Goal: Information Seeking & Learning: Learn about a topic

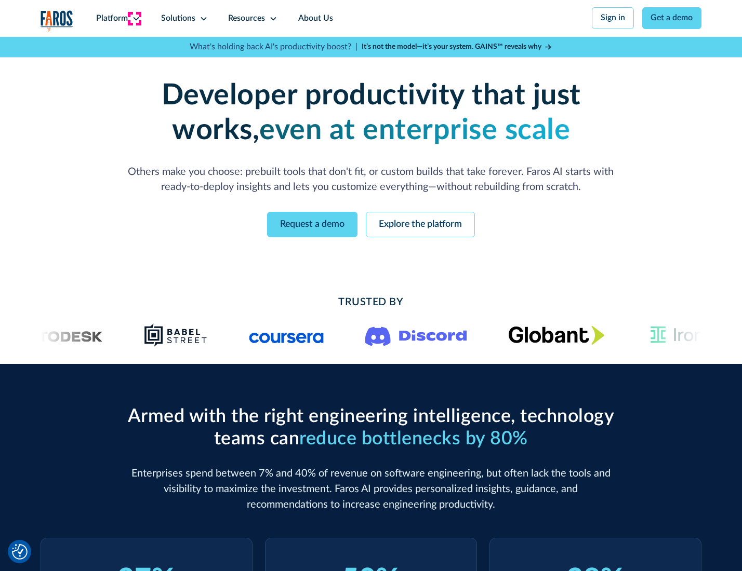
click at [134, 18] on icon at bounding box center [136, 19] width 8 height 8
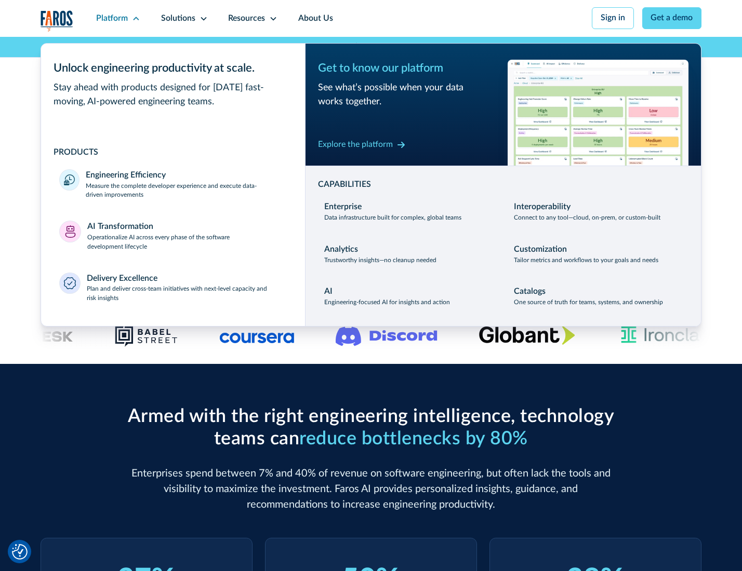
click at [185, 192] on p "Measure the complete developer experience and execute data-driven improvements" at bounding box center [186, 191] width 200 height 19
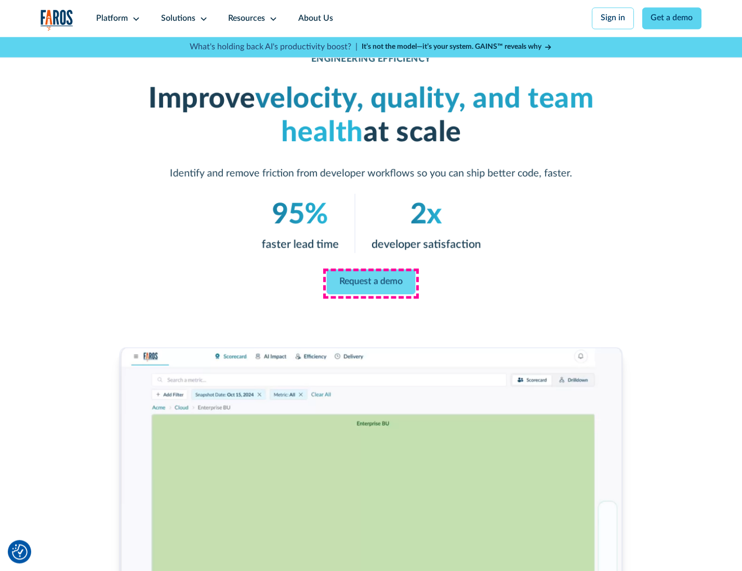
click at [370, 283] on link "Request a demo" at bounding box center [371, 281] width 89 height 25
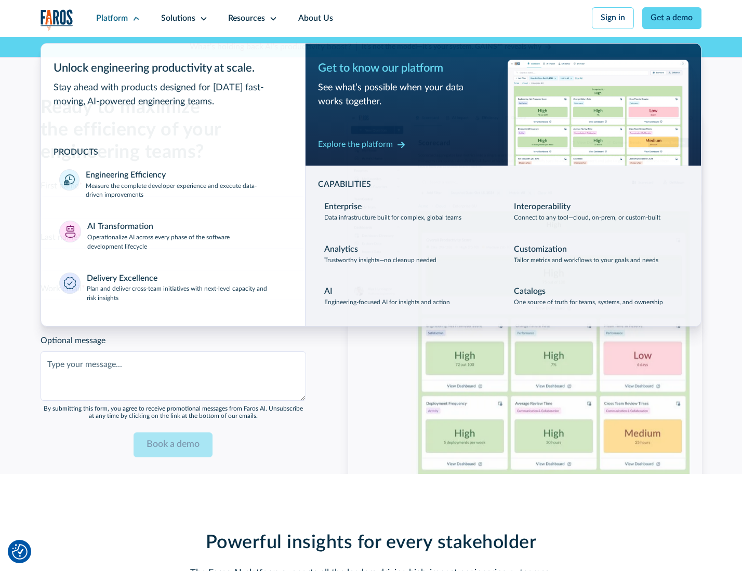
scroll to position [2260, 0]
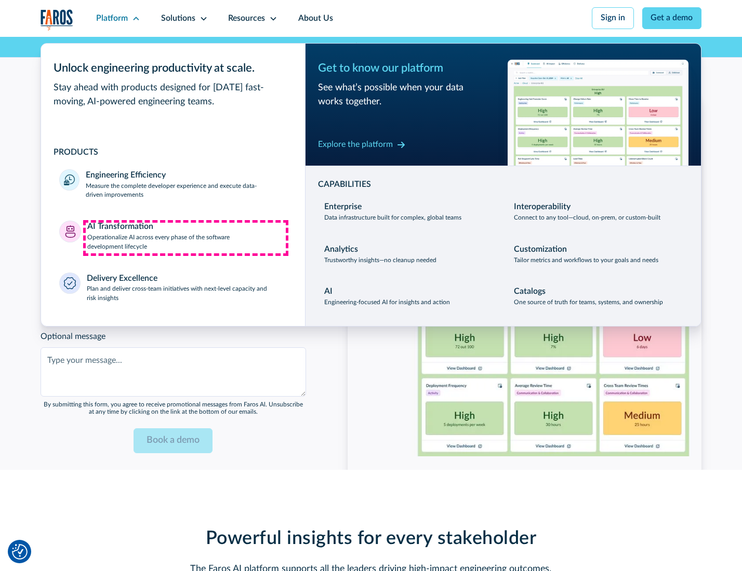
click at [185, 238] on p "Operationalize AI across every phase of the software development lifecycle" at bounding box center [186, 242] width 199 height 19
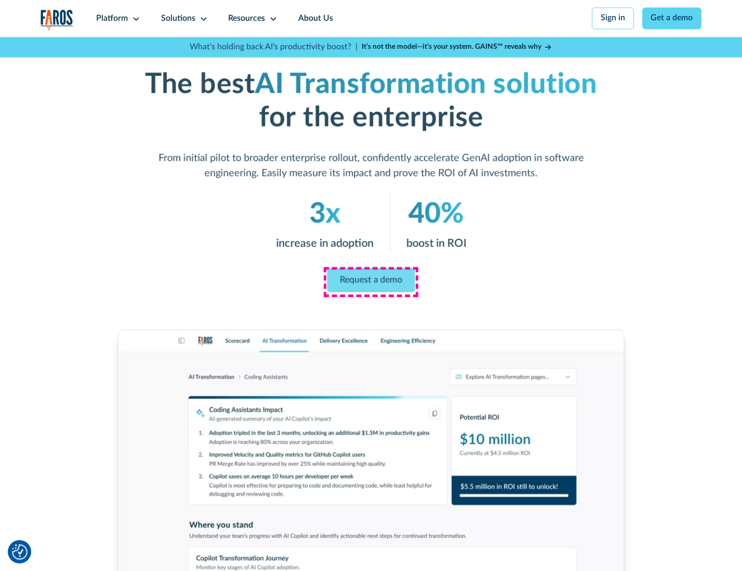
click at [370, 282] on link "Request a demo" at bounding box center [371, 280] width 88 height 24
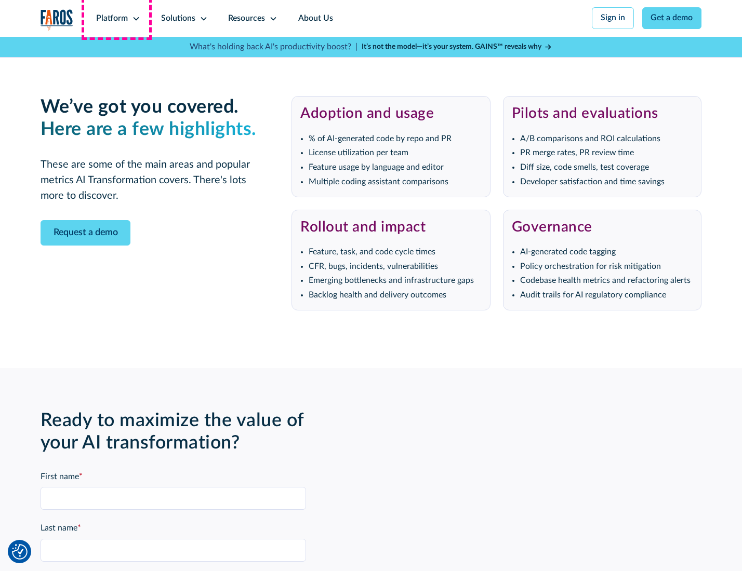
click at [116, 18] on div "Platform" at bounding box center [112, 18] width 32 height 12
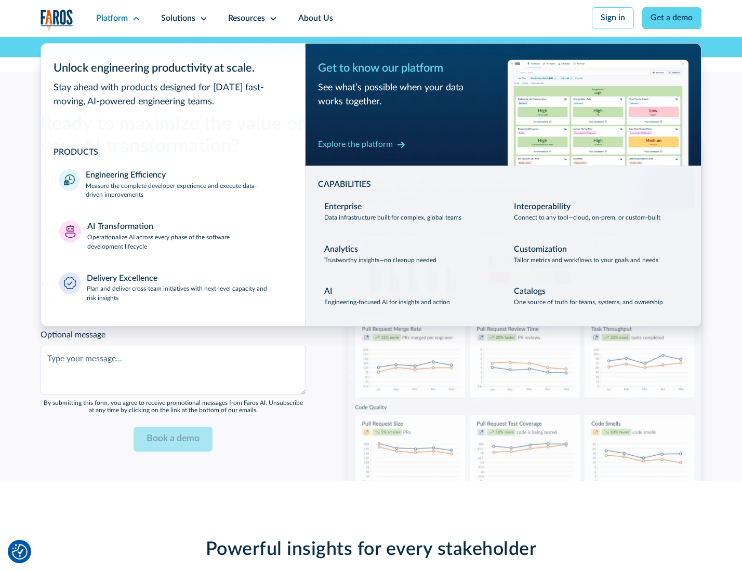
scroll to position [2511, 0]
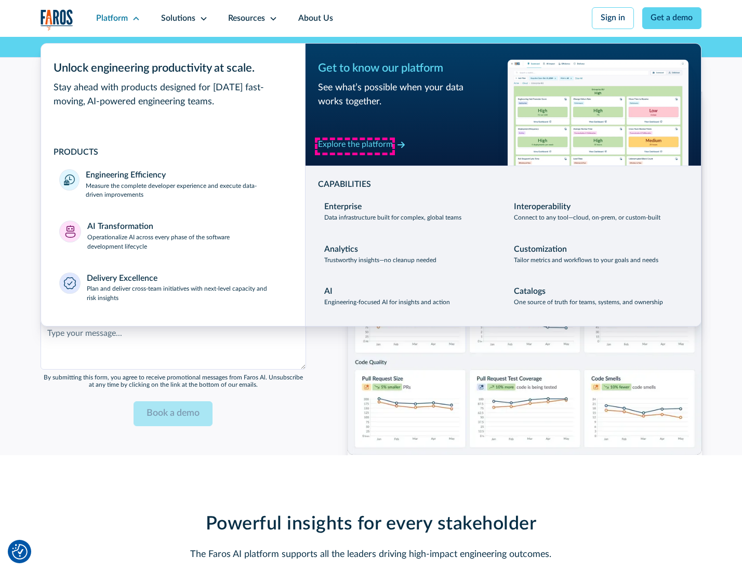
click at [355, 146] on div "Explore the platform" at bounding box center [355, 145] width 75 height 12
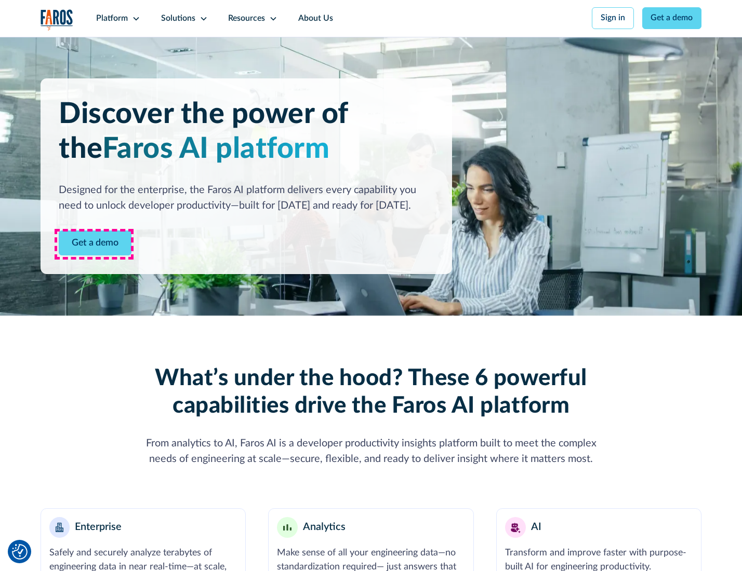
click at [94, 244] on link "Get a demo" at bounding box center [95, 243] width 73 height 25
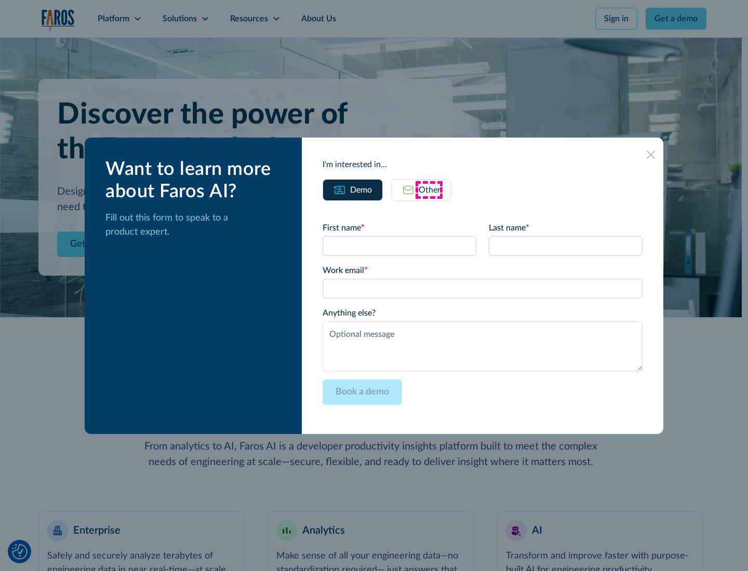
click at [429, 190] on div "Other" at bounding box center [430, 190] width 22 height 12
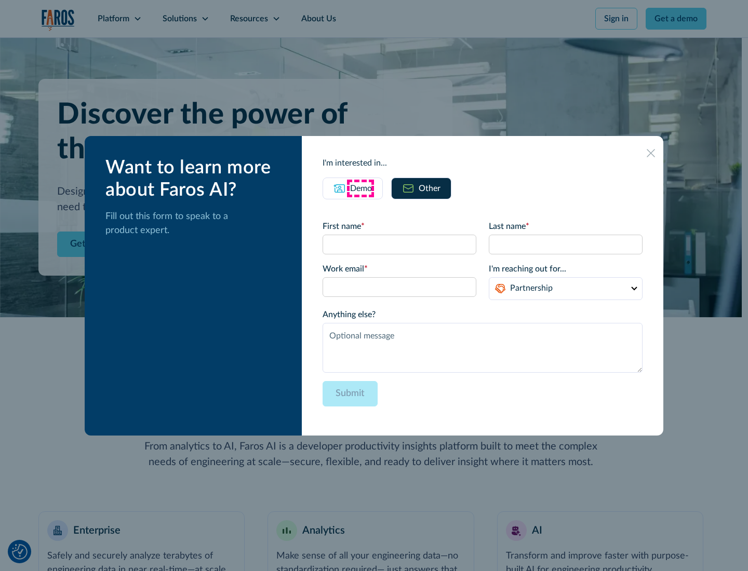
click at [360, 188] on div "Demo" at bounding box center [361, 188] width 22 height 12
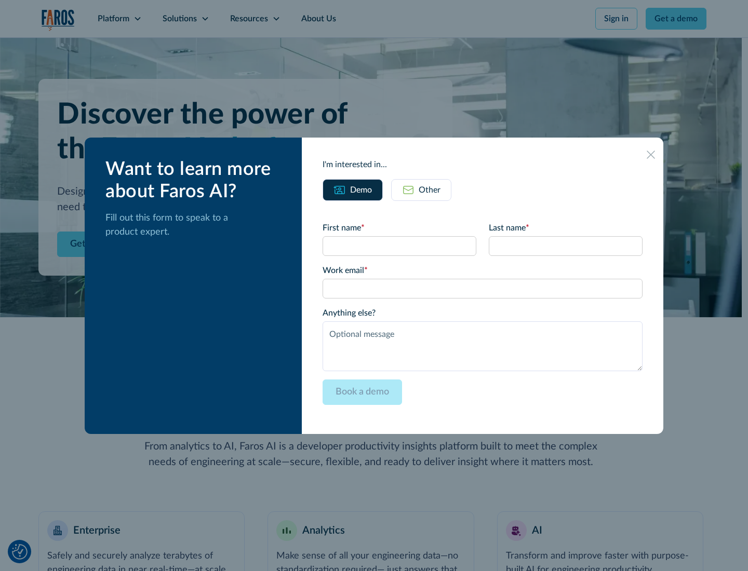
click at [651, 154] on icon at bounding box center [650, 155] width 8 height 8
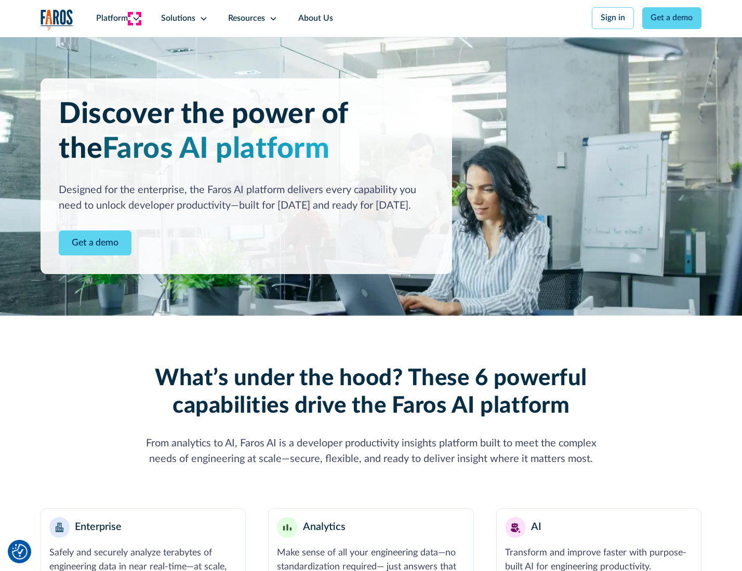
click at [134, 18] on icon at bounding box center [136, 19] width 8 height 8
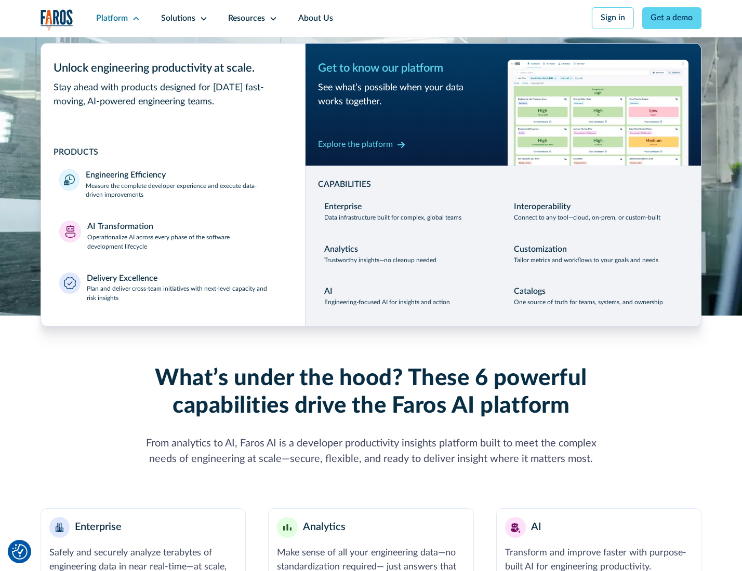
click at [185, 296] on p "Plan and deliver cross-team initiatives with next-level capacity and risk insig…" at bounding box center [187, 294] width 200 height 19
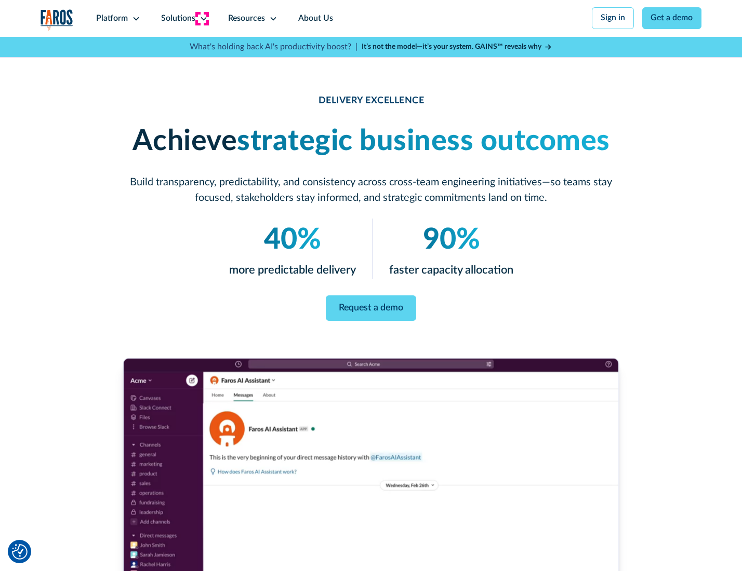
click at [201, 18] on icon at bounding box center [203, 19] width 8 height 8
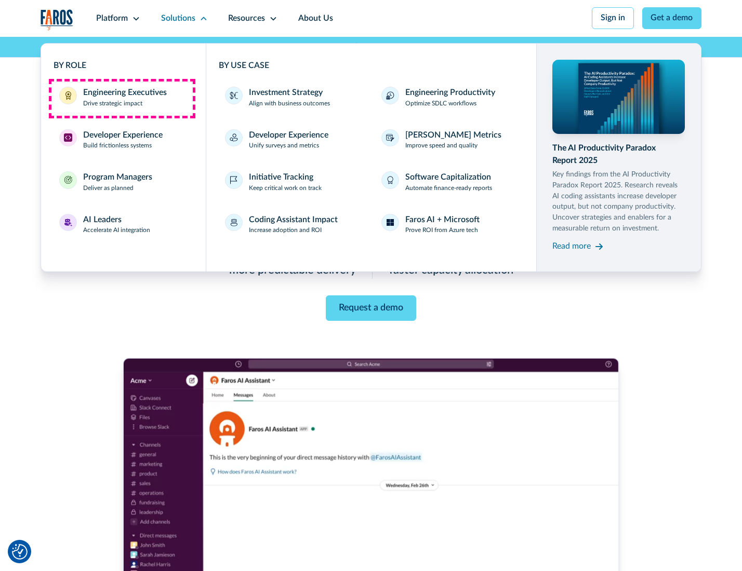
click at [122, 98] on div "Engineering Executives" at bounding box center [125, 93] width 84 height 12
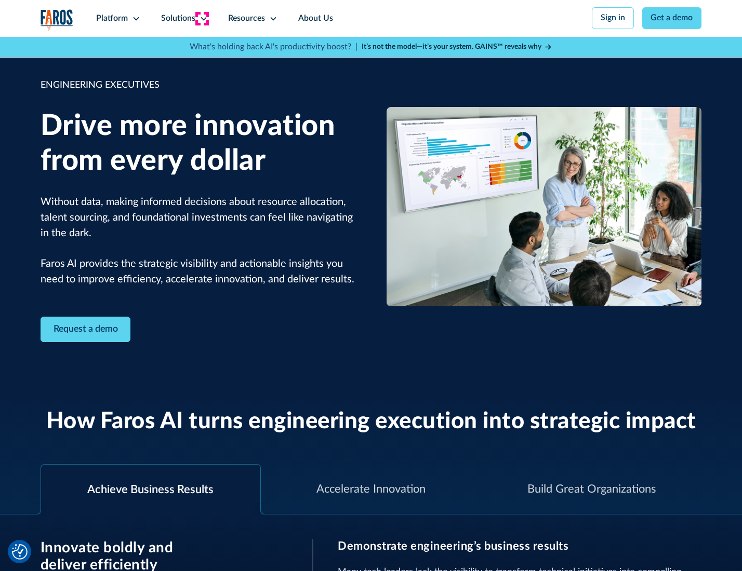
click at [201, 18] on icon at bounding box center [203, 19] width 8 height 8
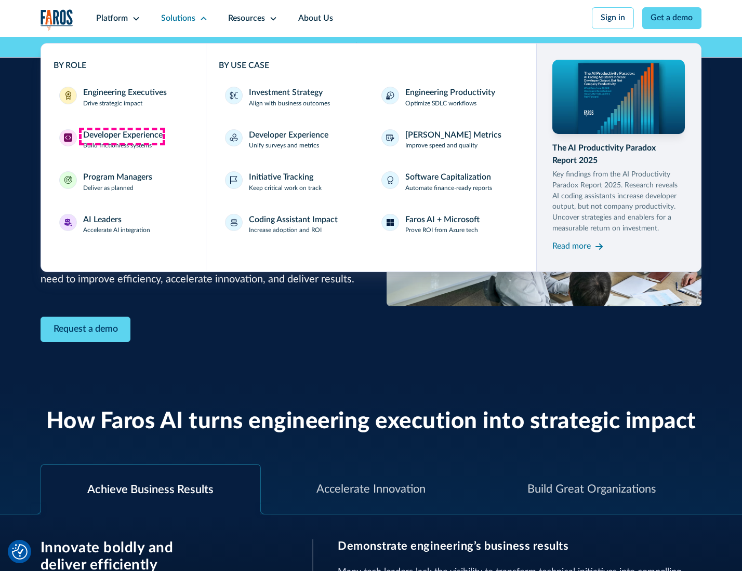
click at [122, 136] on div "Developer Experience" at bounding box center [122, 135] width 79 height 12
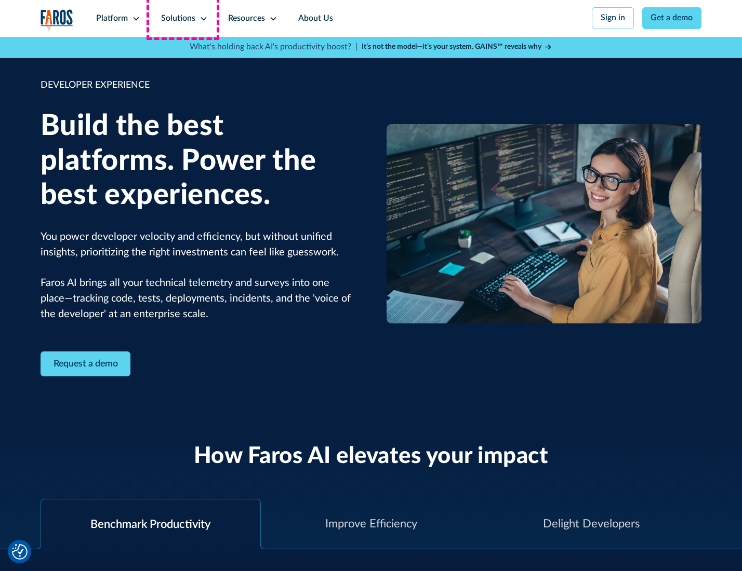
click at [183, 18] on div "Solutions" at bounding box center [178, 18] width 34 height 12
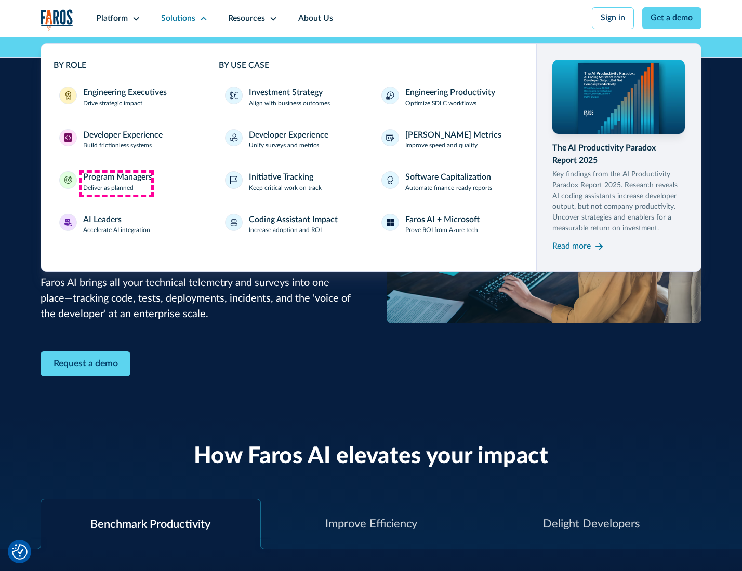
click at [116, 183] on div "Program Managers" at bounding box center [117, 177] width 69 height 12
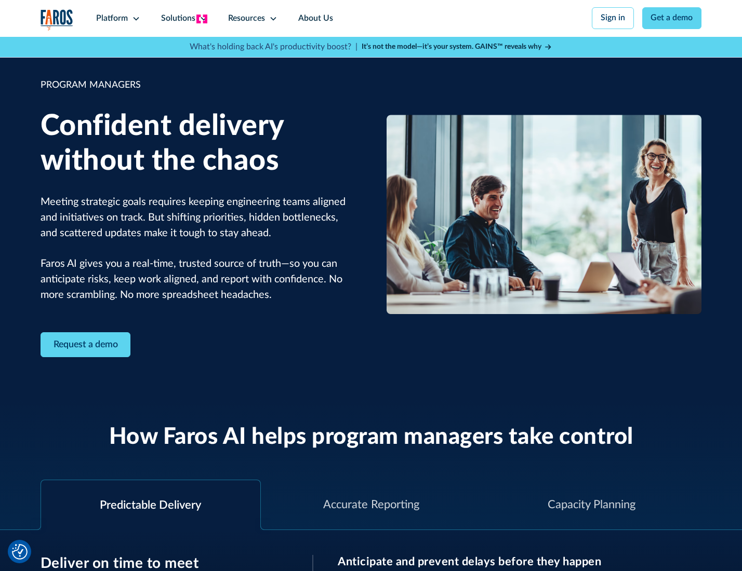
click at [201, 19] on icon at bounding box center [203, 19] width 8 height 8
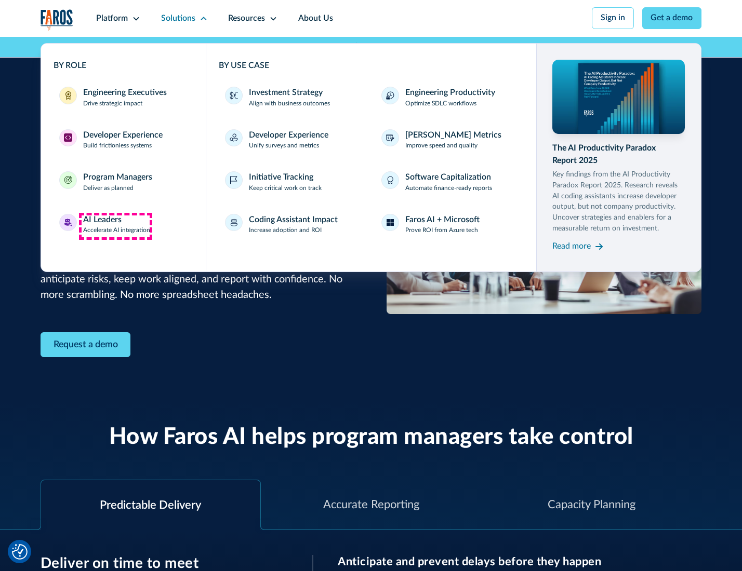
click at [115, 226] on div "AI Leaders" at bounding box center [102, 220] width 38 height 12
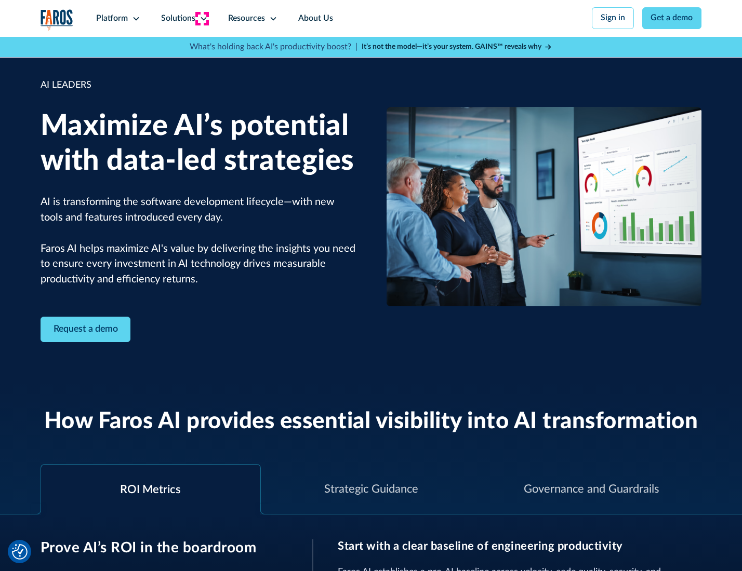
click at [201, 18] on icon at bounding box center [203, 19] width 8 height 8
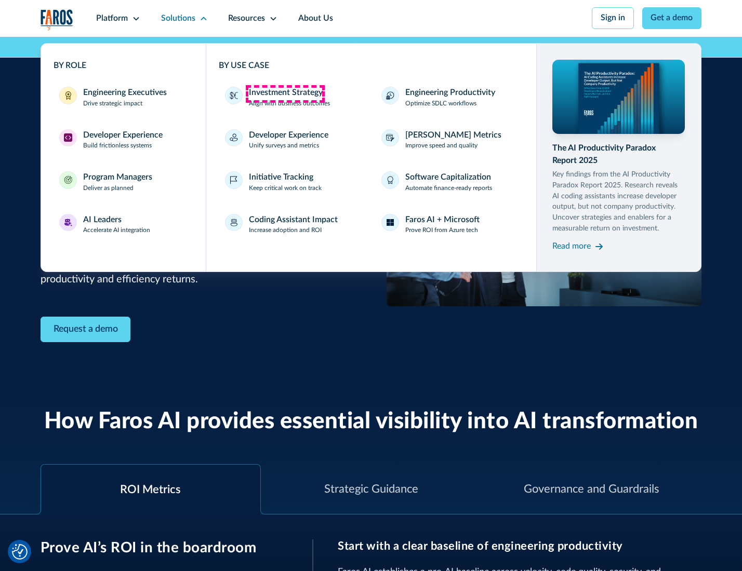
click at [285, 93] on div "Investment Strategy" at bounding box center [286, 93] width 74 height 12
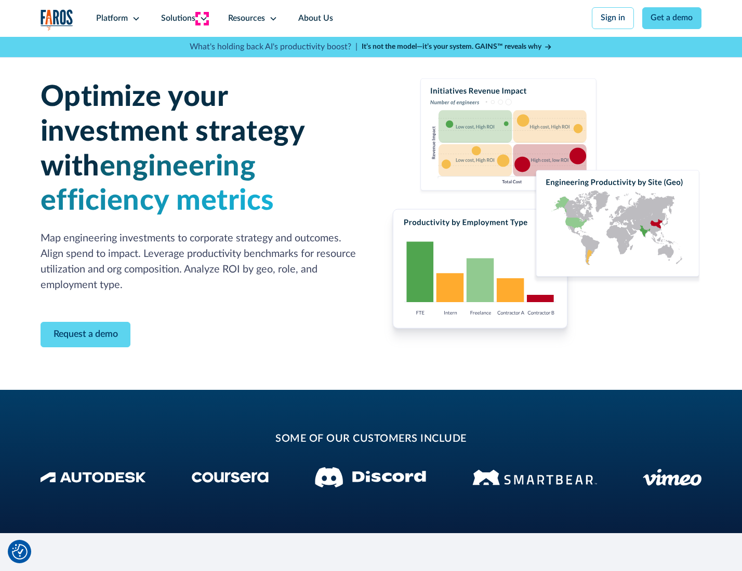
click at [201, 18] on icon at bounding box center [203, 19] width 8 height 8
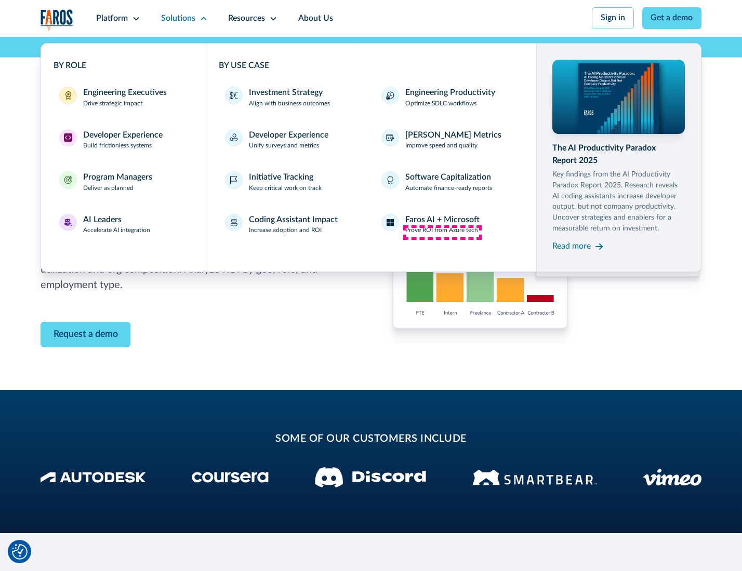
click at [442, 232] on p "Prove ROI from Azure tech" at bounding box center [441, 230] width 73 height 9
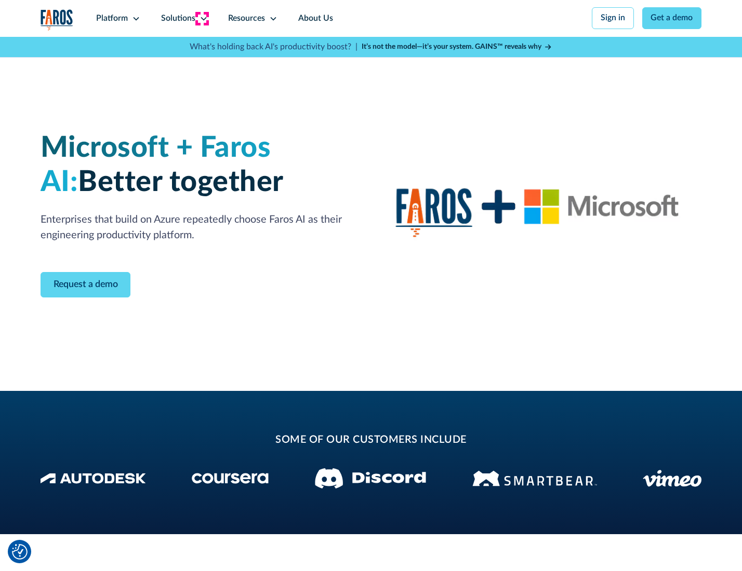
click at [201, 18] on icon at bounding box center [203, 19] width 8 height 8
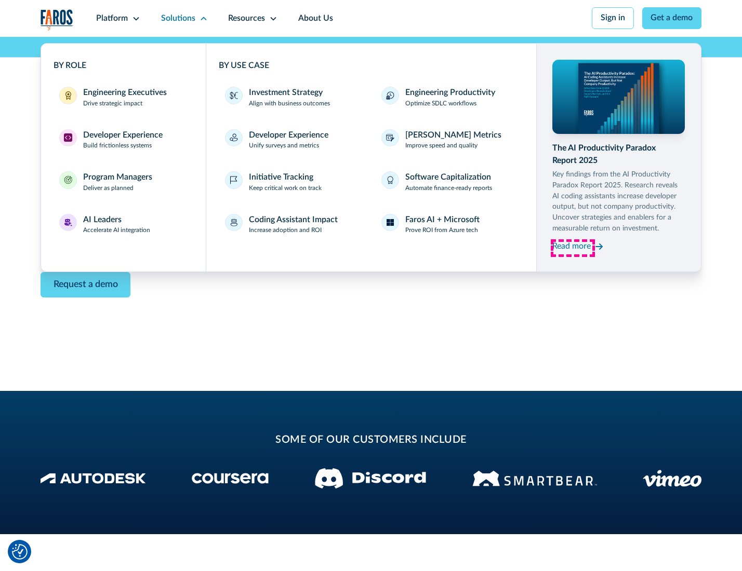
click at [572, 248] on div "Read more" at bounding box center [571, 246] width 38 height 12
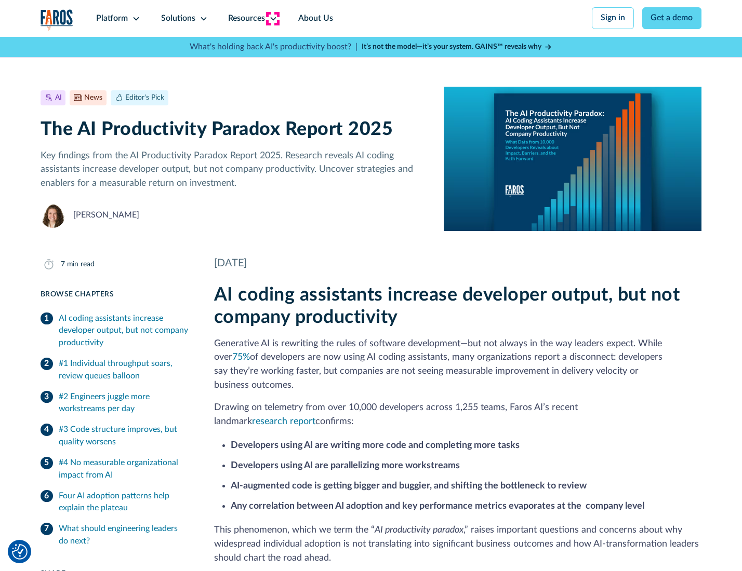
click at [272, 18] on icon at bounding box center [273, 19] width 8 height 8
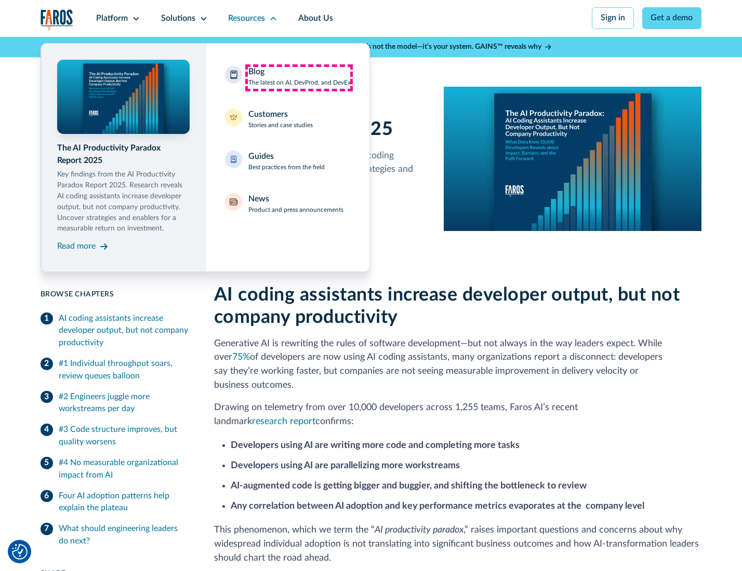
click at [299, 77] on div "Blog The latest on AI, DevProd, and DevEx" at bounding box center [299, 77] width 102 height 22
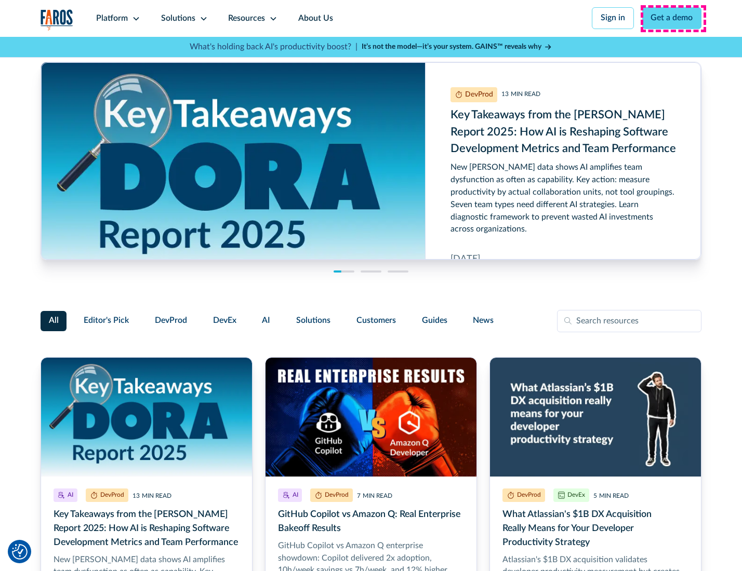
click at [672, 18] on link "Get a demo" at bounding box center [672, 18] width 60 height 22
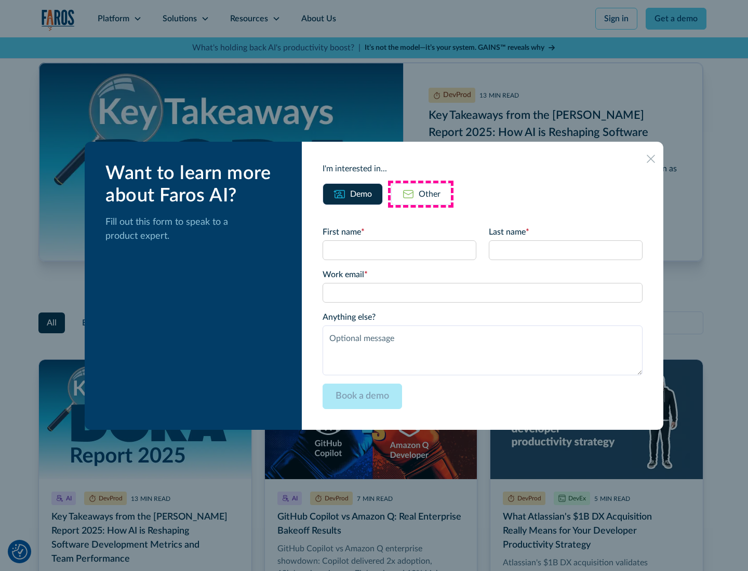
click at [421, 194] on div "Other" at bounding box center [430, 194] width 22 height 12
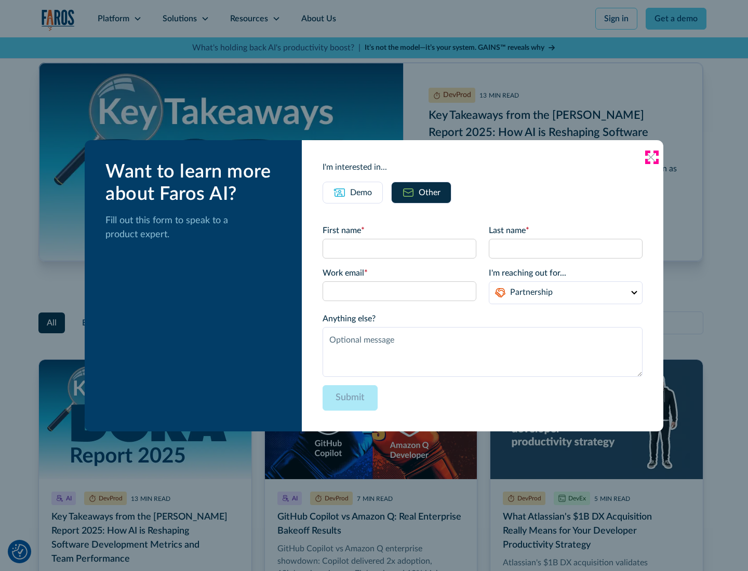
click at [651, 157] on icon at bounding box center [650, 157] width 8 height 8
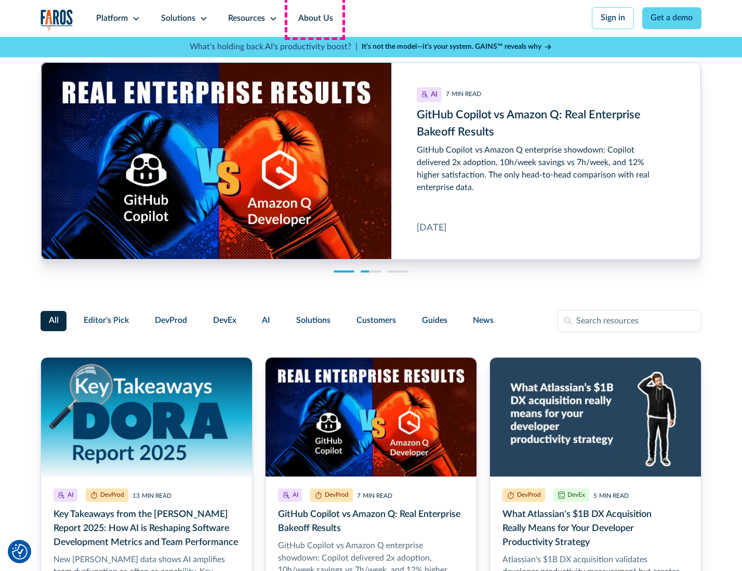
click at [314, 18] on link "About Us" at bounding box center [316, 18] width 56 height 37
